Goal: Communication & Community: Answer question/provide support

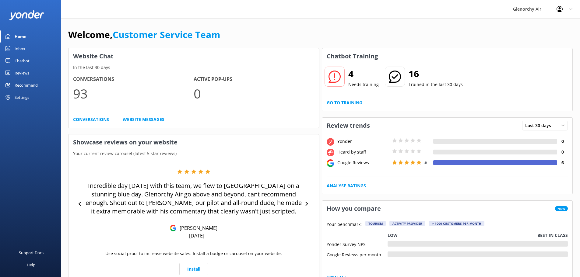
click at [18, 51] on div "Inbox" at bounding box center [20, 49] width 11 height 12
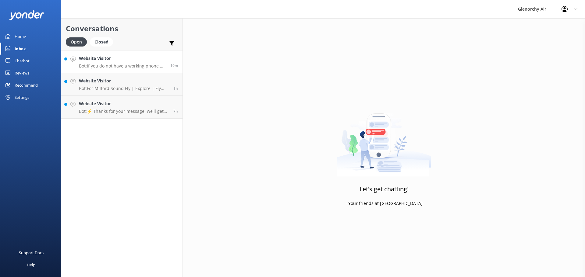
click at [122, 61] on h4 "Website Visitor" at bounding box center [122, 58] width 87 height 7
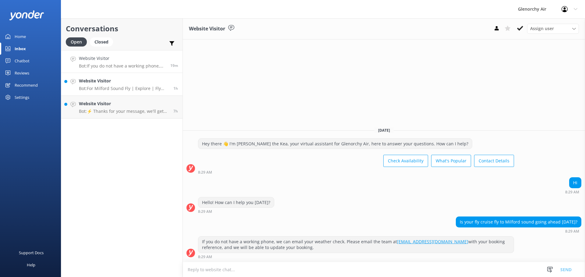
click at [130, 79] on h4 "Website Visitor" at bounding box center [124, 81] width 90 height 7
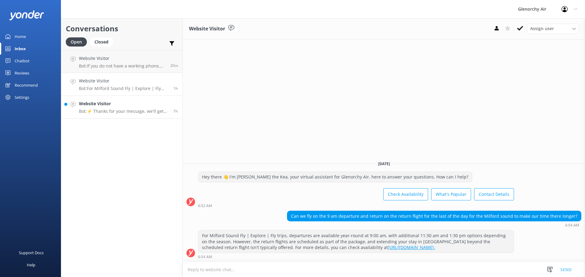
click at [128, 110] on p "Bot: ⚡ Thanks for your message, we'll get back to you as soon as we can. You're…" at bounding box center [124, 111] width 90 height 5
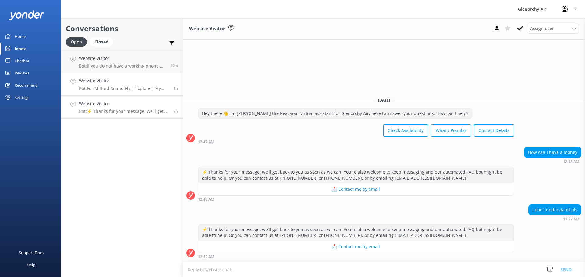
click at [128, 83] on h4 "Website Visitor" at bounding box center [124, 81] width 90 height 7
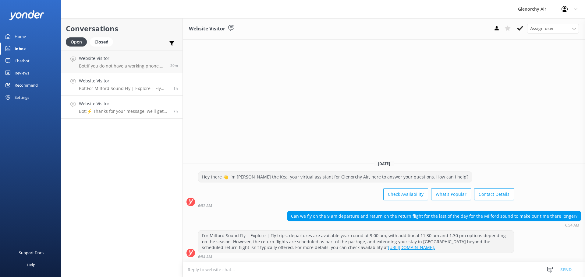
click at [124, 108] on div "Website Visitor Bot: ⚡ Thanks for your message, we'll get back to you as soon a…" at bounding box center [124, 107] width 90 height 13
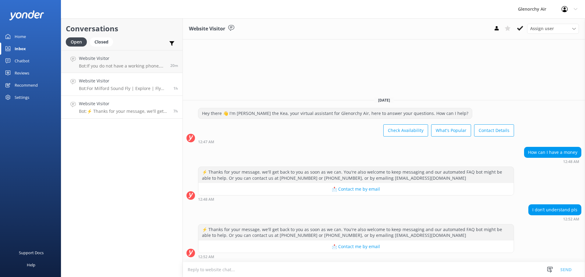
click at [126, 83] on h4 "Website Visitor" at bounding box center [124, 81] width 90 height 7
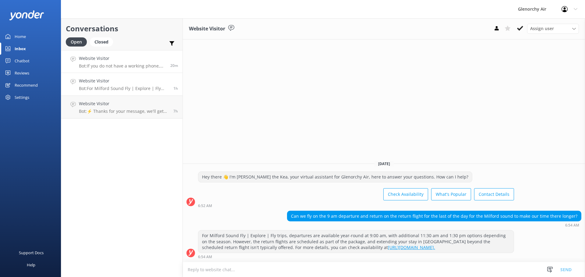
click at [132, 59] on h4 "Website Visitor" at bounding box center [122, 58] width 87 height 7
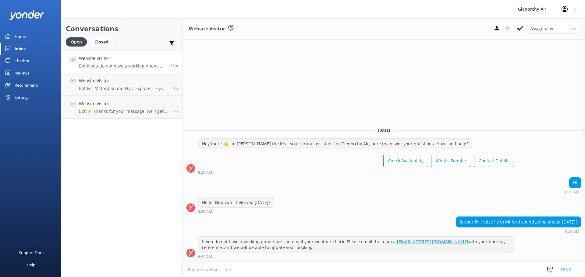
click at [278, 269] on textarea at bounding box center [384, 270] width 402 height 15
click at [570, 10] on div at bounding box center [566, 9] width 10 height 6
click at [378, 110] on div "Website Visitor Assign user [PERSON_NAME] [PERSON_NAME] [PERSON_NAME] Customer …" at bounding box center [384, 147] width 402 height 259
click at [218, 268] on textarea "hi there," at bounding box center [384, 269] width 402 height 15
click at [281, 269] on textarea "hi there, we will not be flying this morning" at bounding box center [384, 269] width 402 height 15
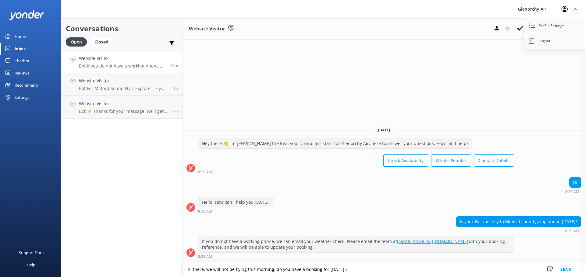
click at [358, 266] on textarea "hi there, we will not be flying this morning, do you have a booking for [DATE] ?" at bounding box center [384, 269] width 402 height 15
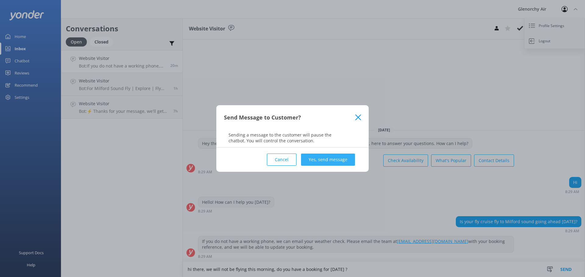
type textarea "hi there, we will not be flying this morning, do you have a booking for [DATE] ?"
click at [336, 162] on button "Yes, send message" at bounding box center [328, 160] width 54 height 12
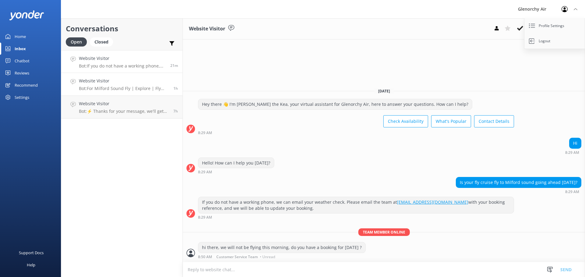
click at [95, 78] on h4 "Website Visitor" at bounding box center [124, 81] width 90 height 7
